Goal: Task Accomplishment & Management: Manage account settings

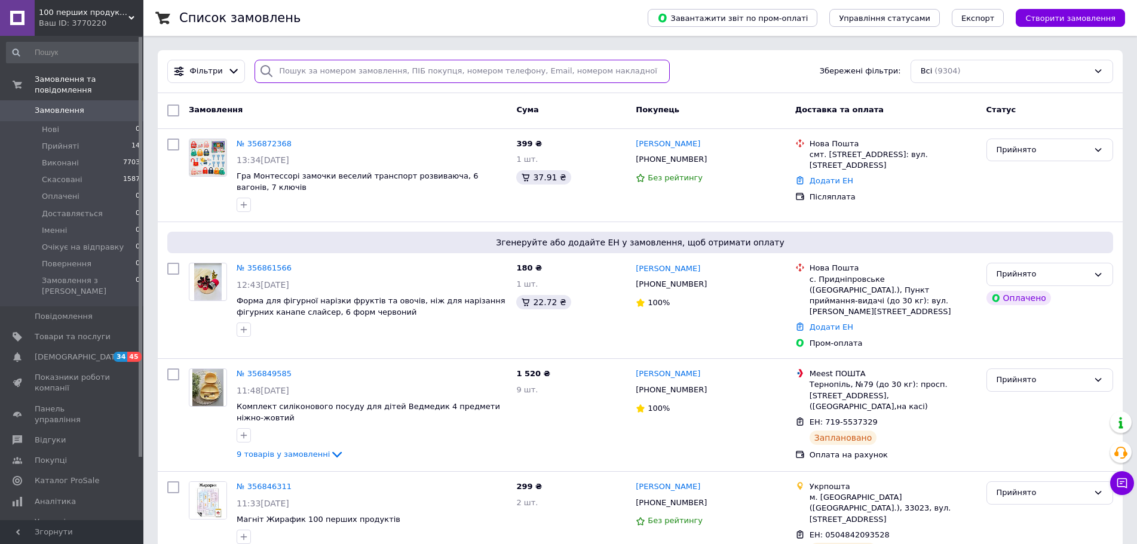
click at [317, 68] on input "search" at bounding box center [461, 71] width 415 height 23
type input "книж"
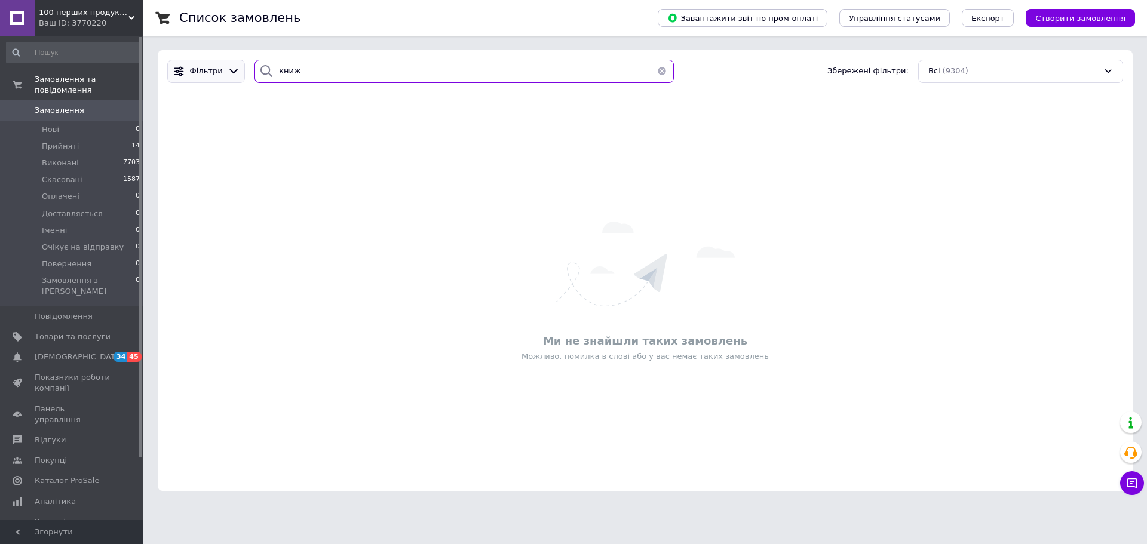
drag, startPoint x: 319, startPoint y: 70, endPoint x: 237, endPoint y: 64, distance: 82.1
click at [237, 64] on div "Фільтри книж Збережені фільтри: Всі (9304)" at bounding box center [644, 71] width 965 height 23
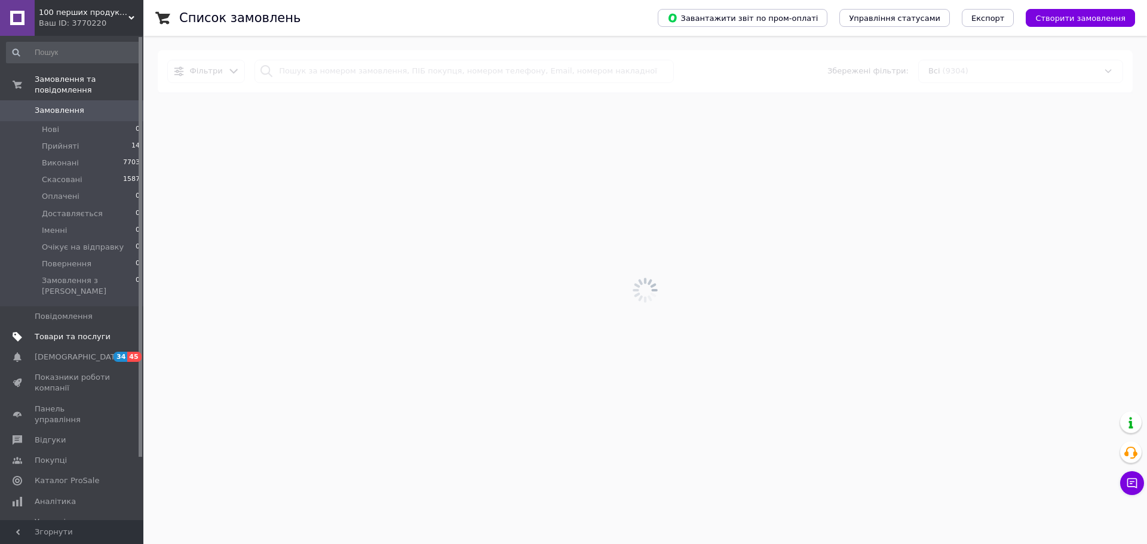
click at [65, 327] on link "Товари та послуги" at bounding box center [73, 337] width 147 height 20
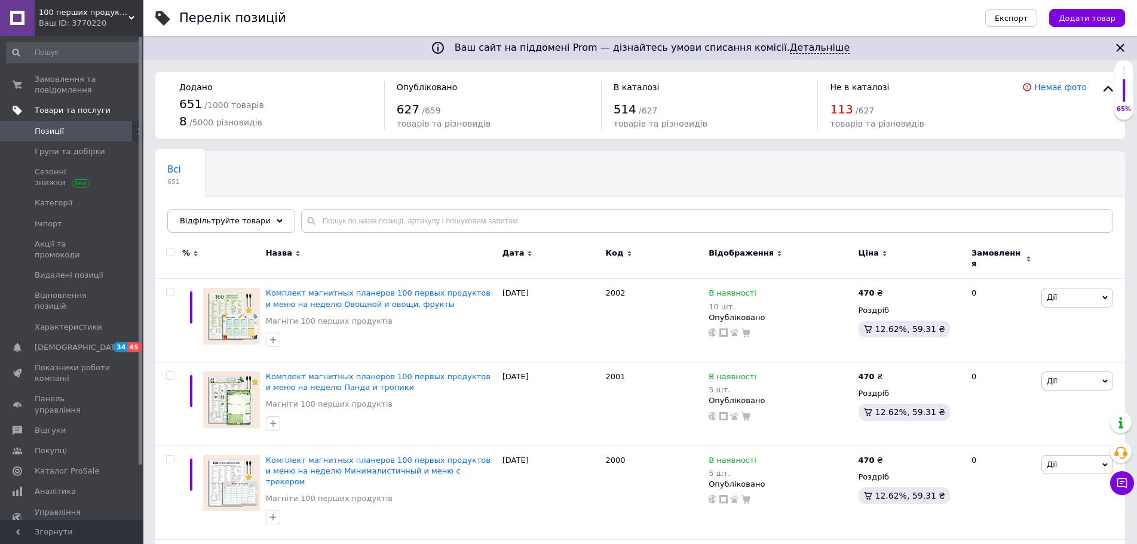
click at [80, 114] on span "Товари та послуги" at bounding box center [73, 110] width 76 height 11
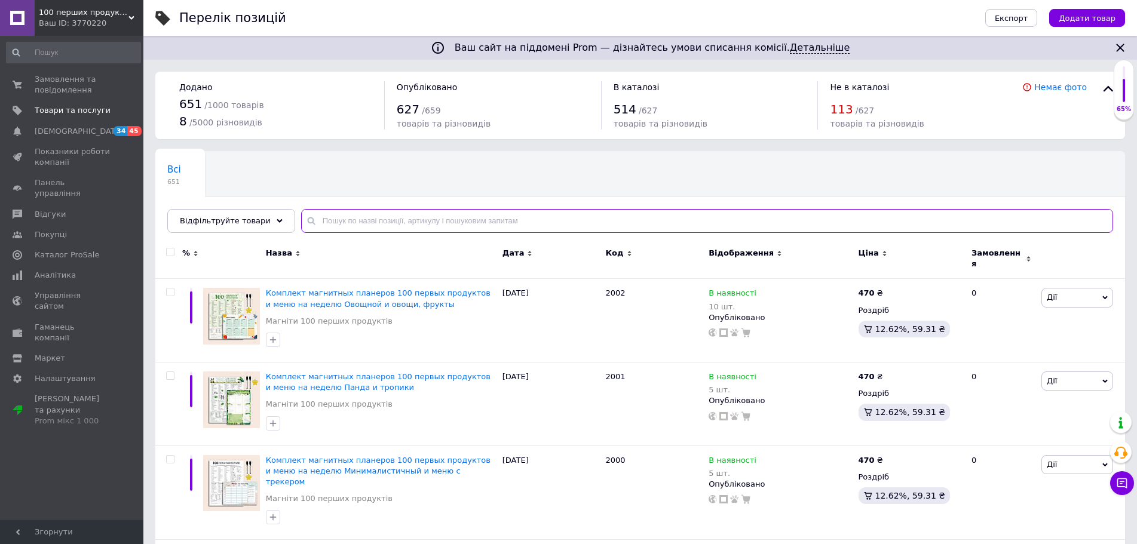
click at [301, 213] on input "text" at bounding box center [707, 221] width 812 height 24
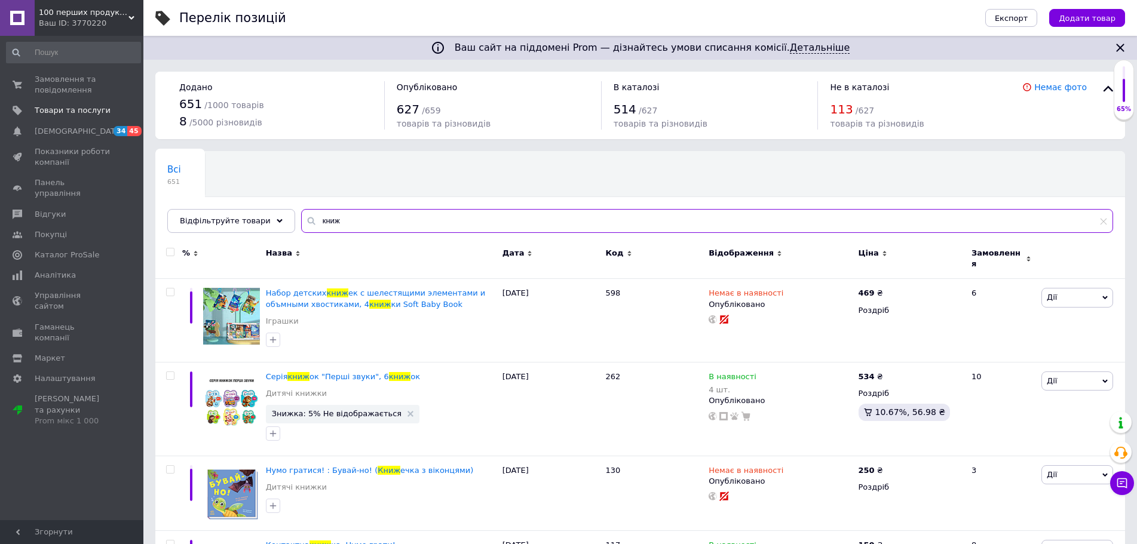
type input "книж"
